Goal: Contribute content

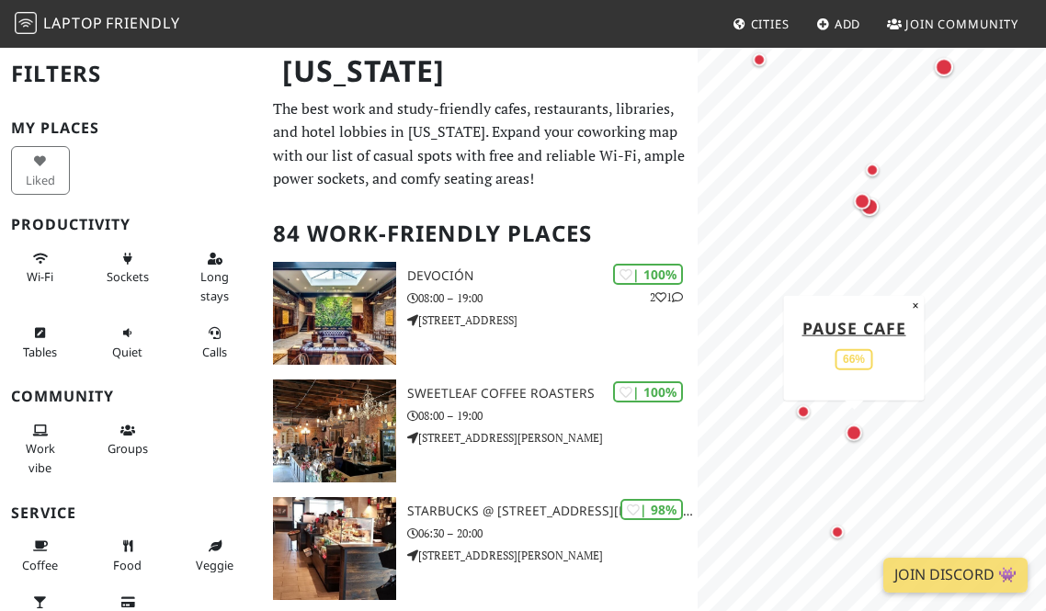
click at [858, 435] on div "Map marker" at bounding box center [854, 433] width 17 height 17
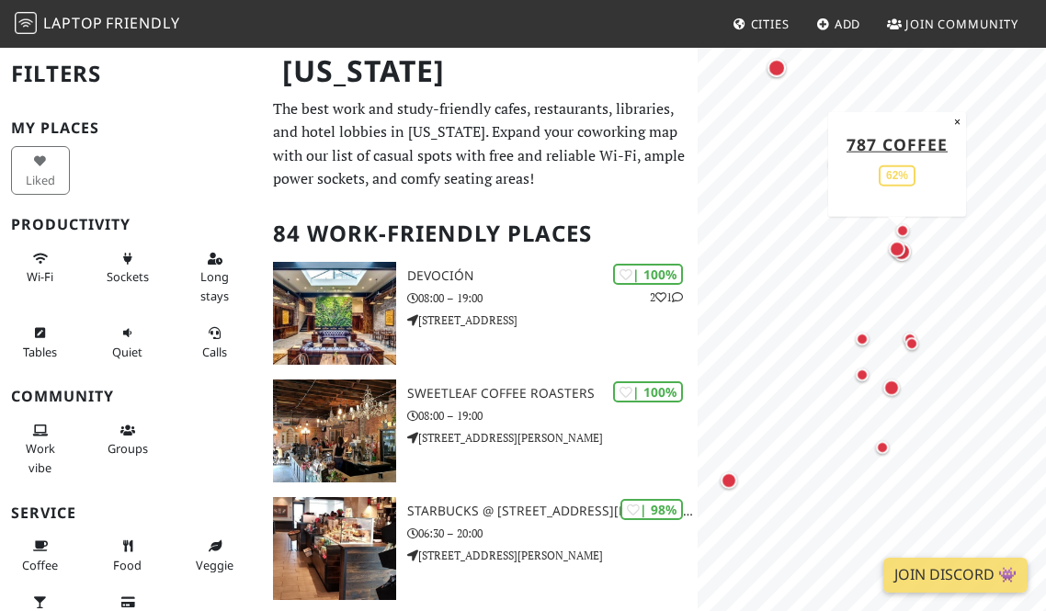
click at [896, 249] on div "Map marker" at bounding box center [897, 249] width 17 height 17
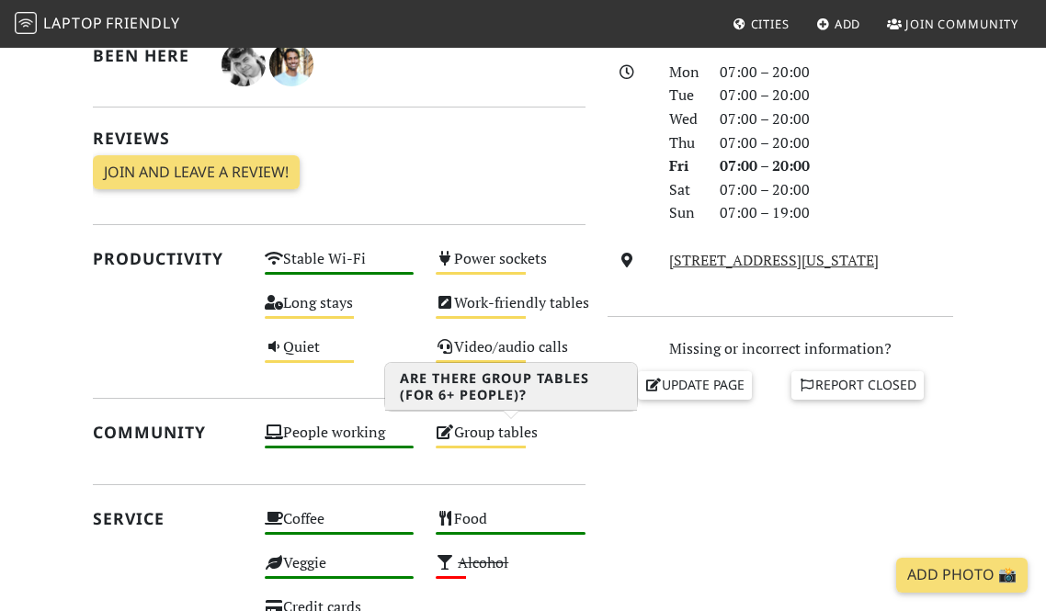
scroll to position [513, 0]
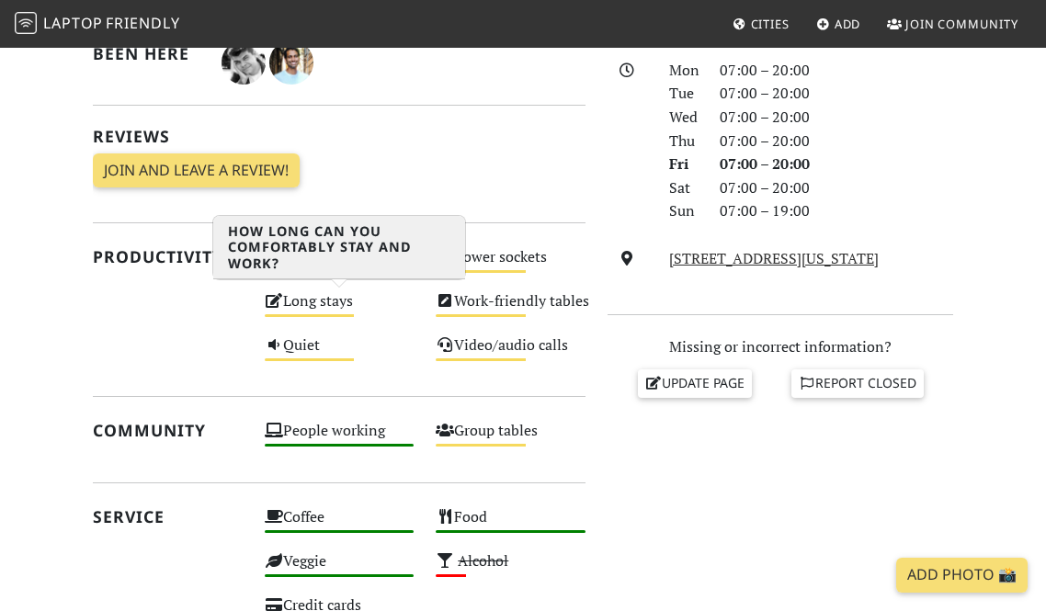
click at [318, 310] on div "Long stays Medium" at bounding box center [340, 310] width 172 height 44
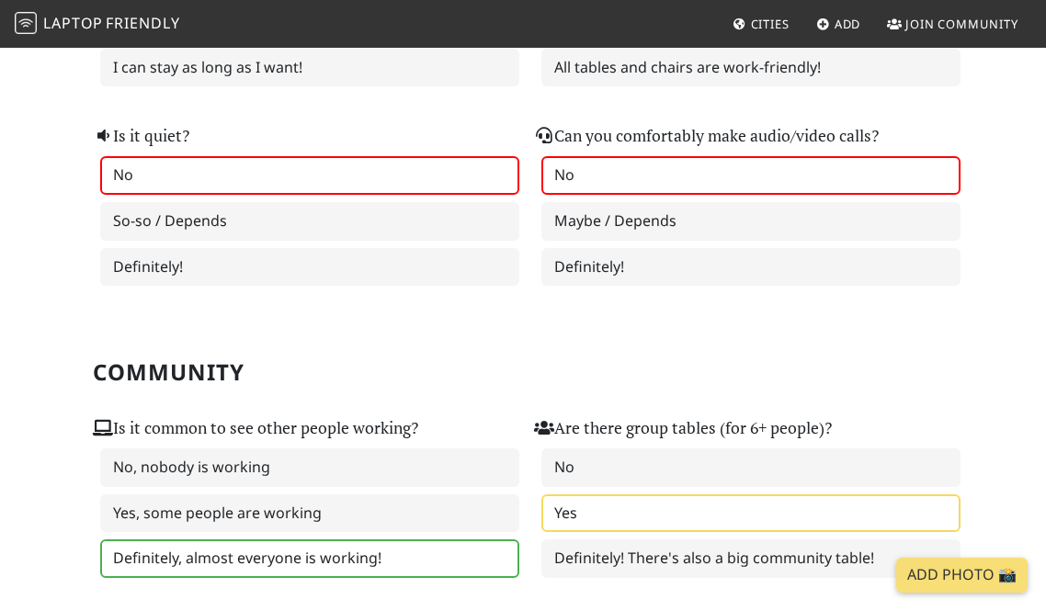
scroll to position [578, 0]
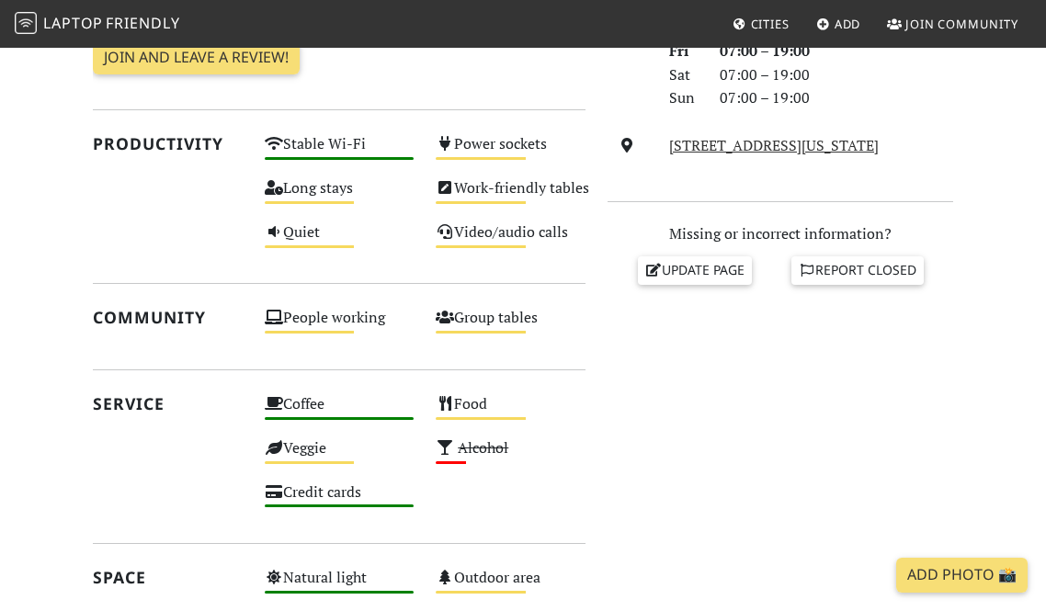
scroll to position [590, 0]
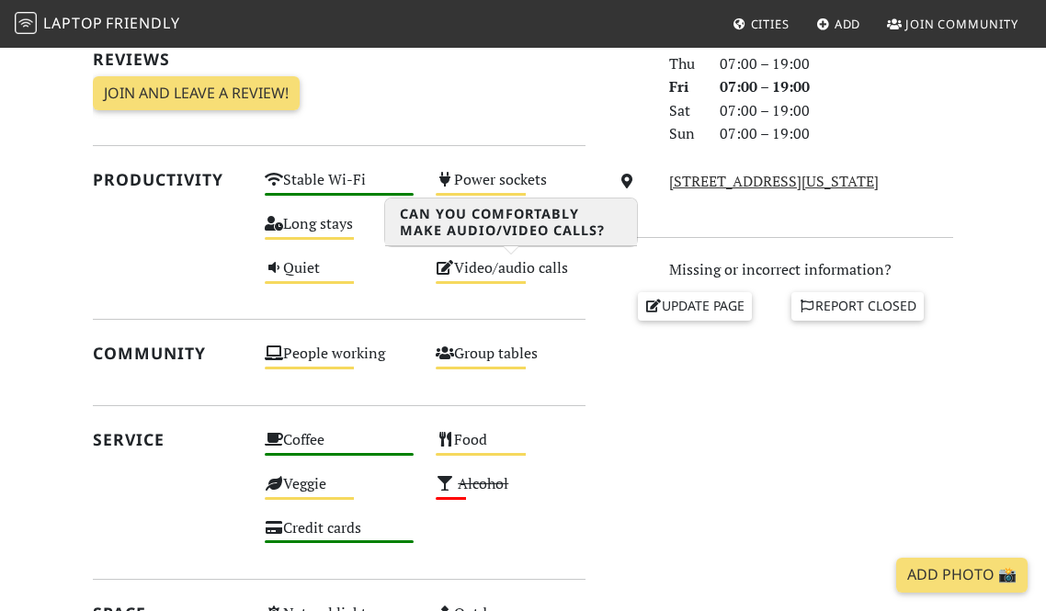
click at [484, 275] on div "Video/audio calls Medium" at bounding box center [511, 277] width 172 height 44
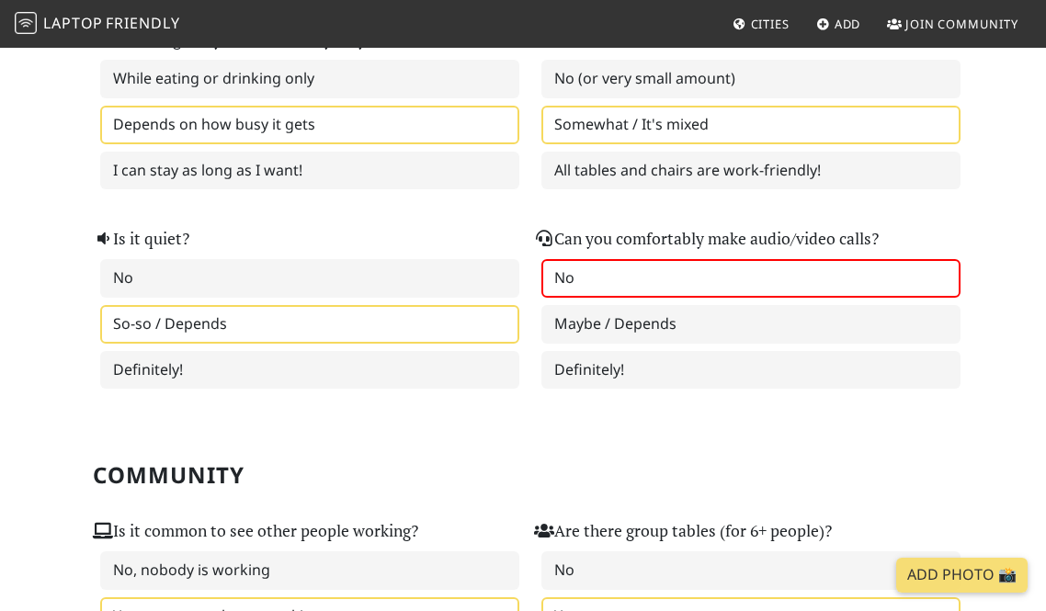
scroll to position [453, 0]
